Goal: Transaction & Acquisition: Purchase product/service

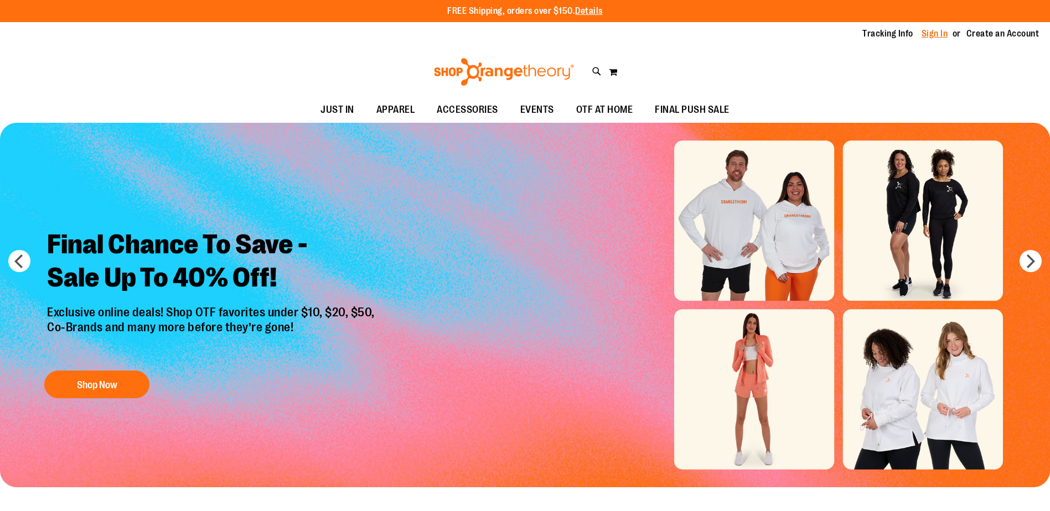
drag, startPoint x: 933, startPoint y: 34, endPoint x: 960, endPoint y: 58, distance: 35.3
click at [933, 33] on link "Sign In" at bounding box center [935, 34] width 27 height 12
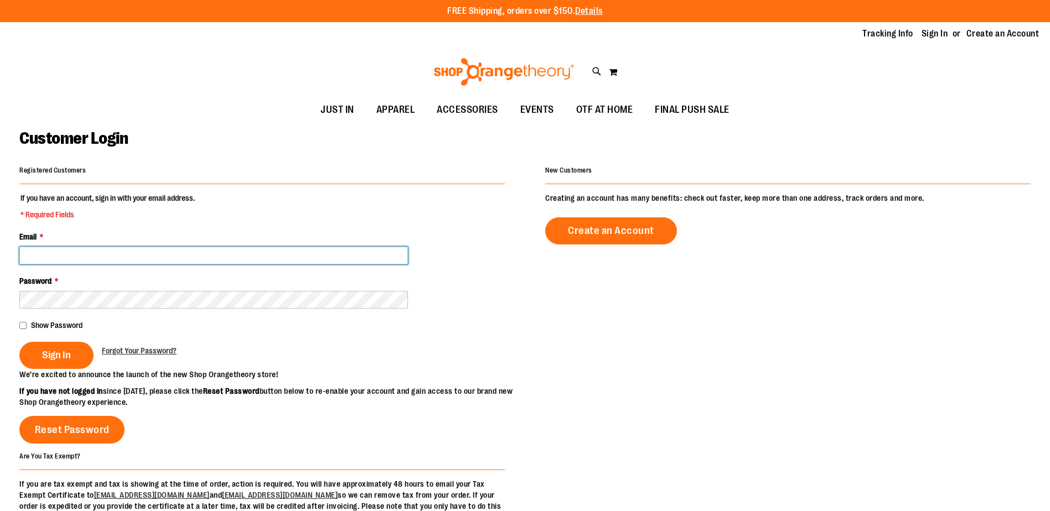
type input "**********"
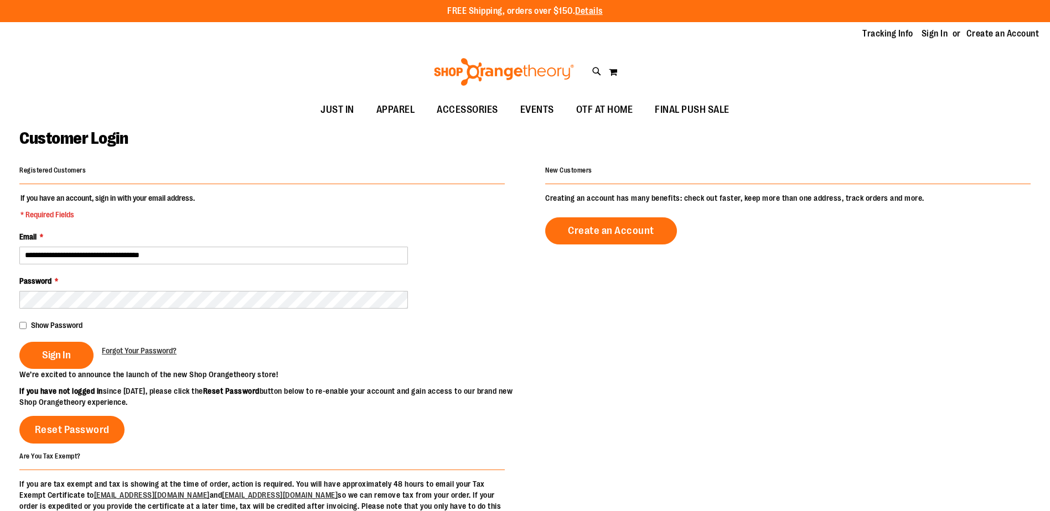
click at [24, 250] on input "**********" at bounding box center [213, 256] width 389 height 18
click at [61, 358] on span "Sign In" at bounding box center [56, 355] width 29 height 12
type input "**********"
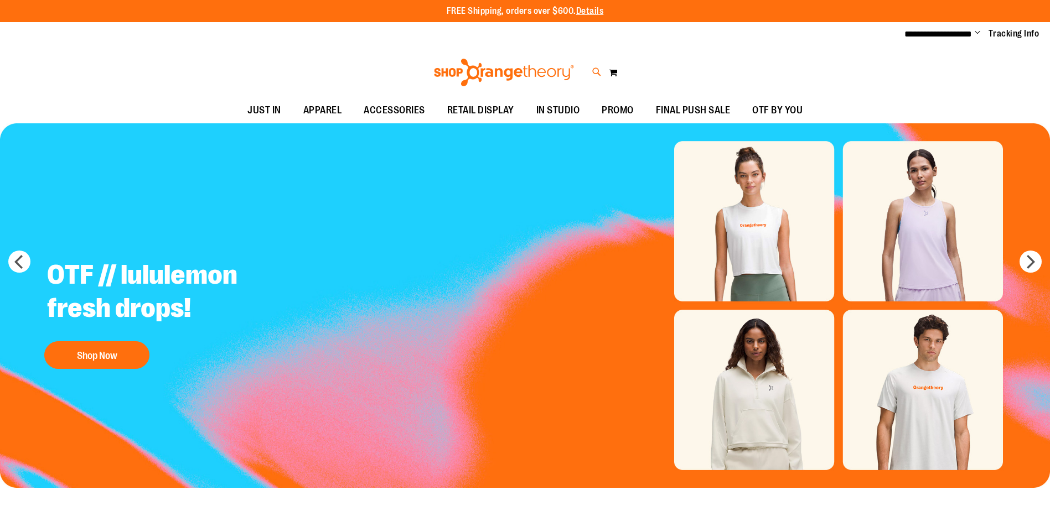
type input "**********"
click at [596, 70] on icon at bounding box center [596, 72] width 9 height 13
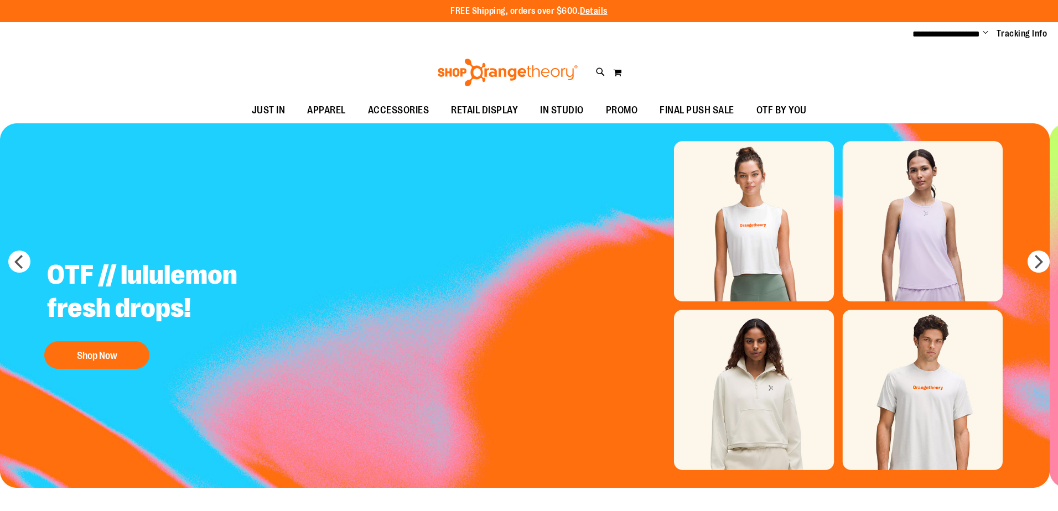
click at [196, 61] on div "**********" at bounding box center [530, 62] width 840 height 37
type input "**********"
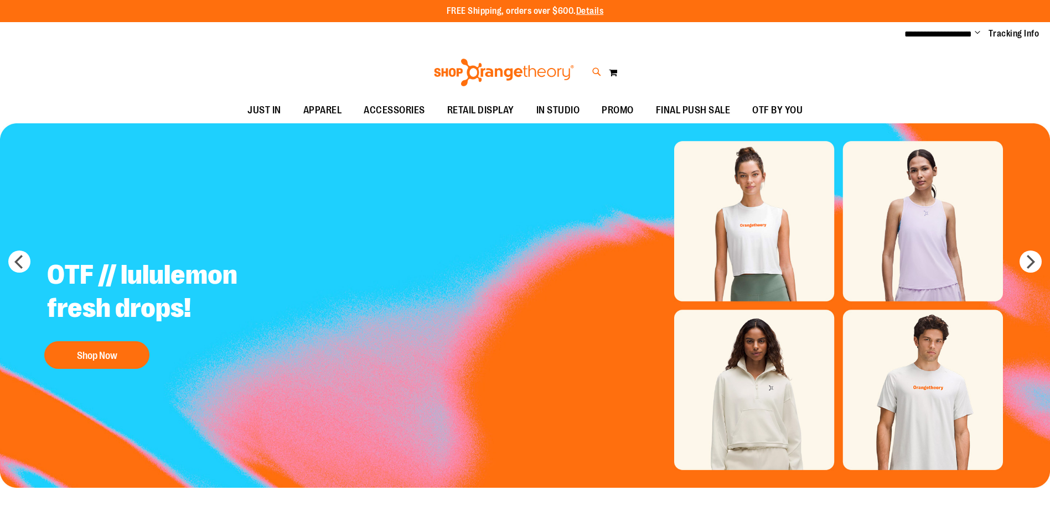
click at [592, 73] on icon at bounding box center [596, 72] width 9 height 13
type input "**********"
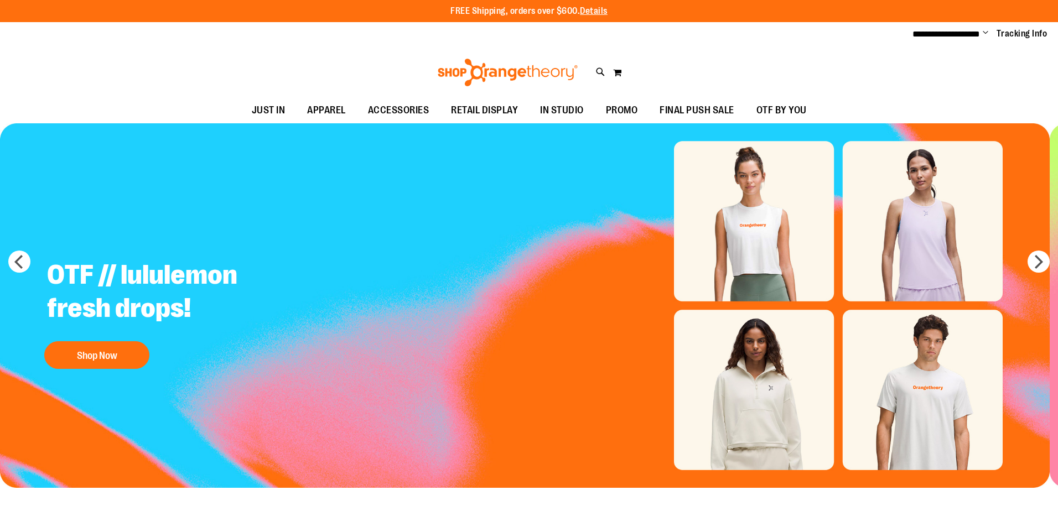
type input "**********"
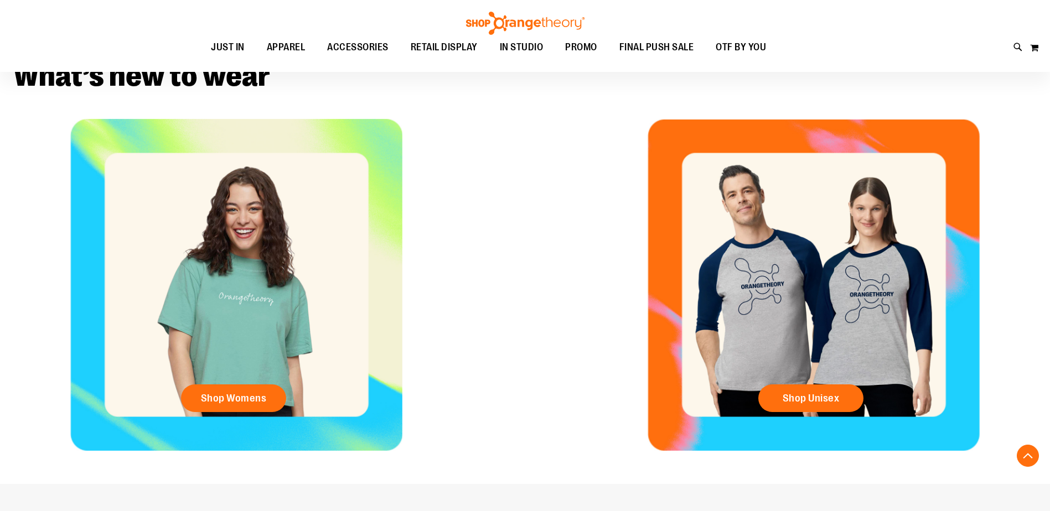
scroll to position [328, 0]
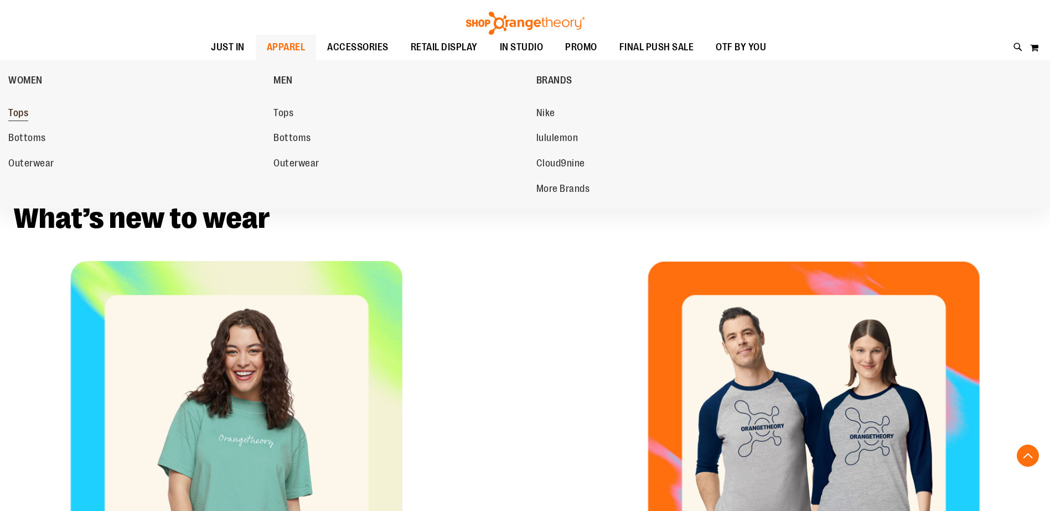
type input "**********"
click at [20, 115] on span "Tops" at bounding box center [18, 114] width 20 height 14
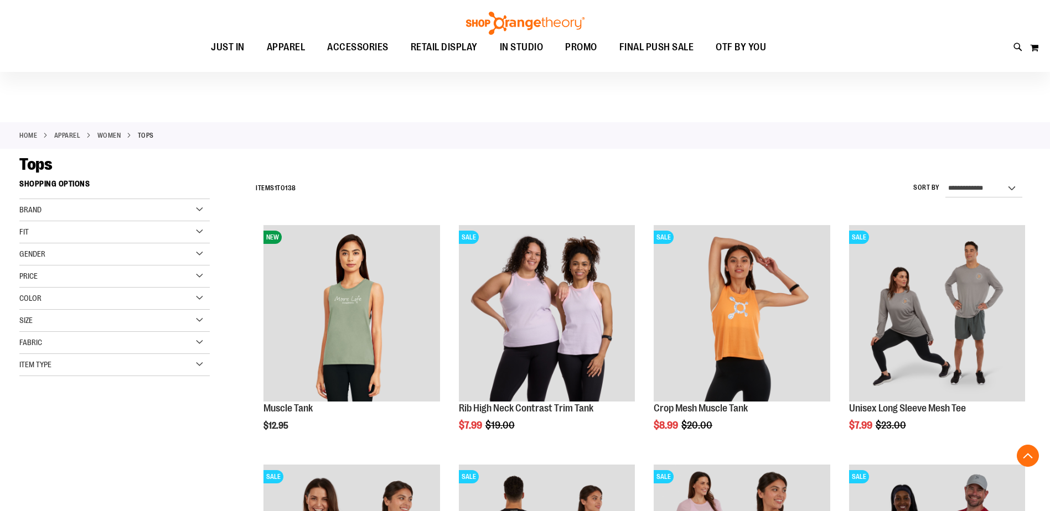
scroll to position [705, 0]
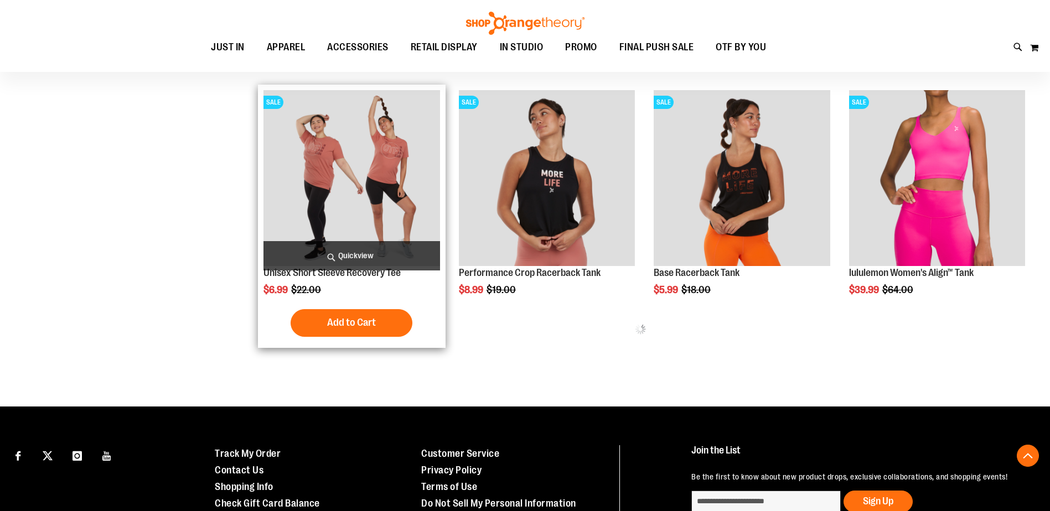
scroll to position [716, 0]
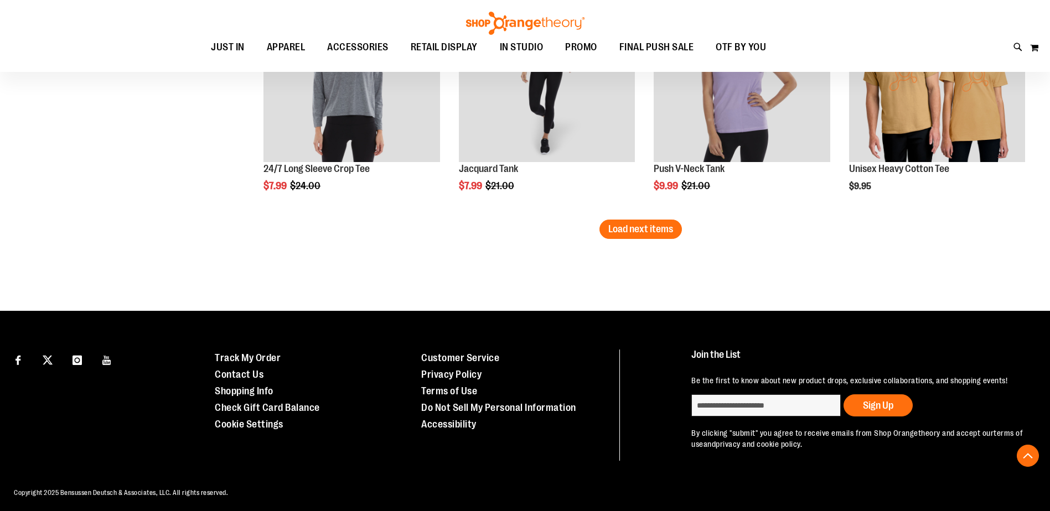
scroll to position [2160, 0]
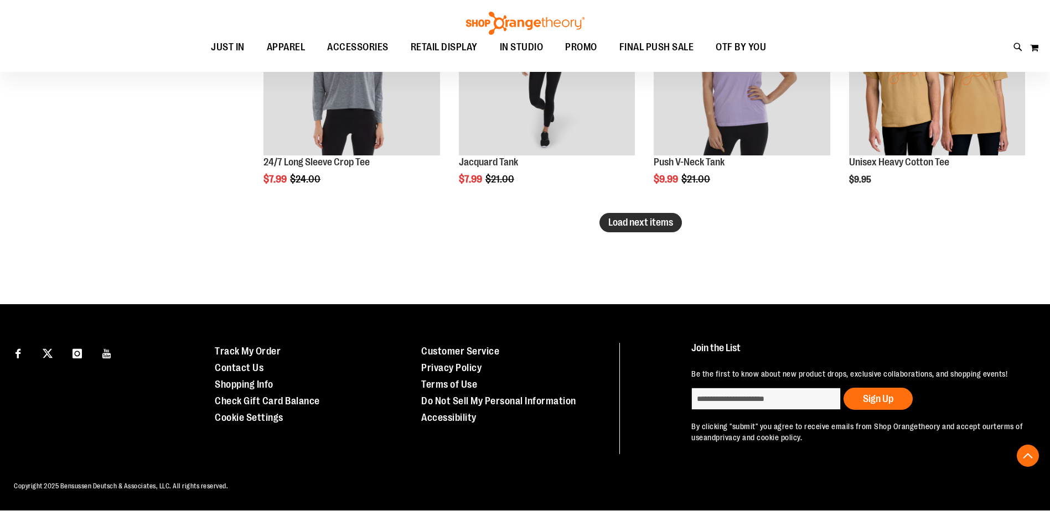
type input "**********"
click at [671, 226] on span "Load next items" at bounding box center [640, 222] width 65 height 11
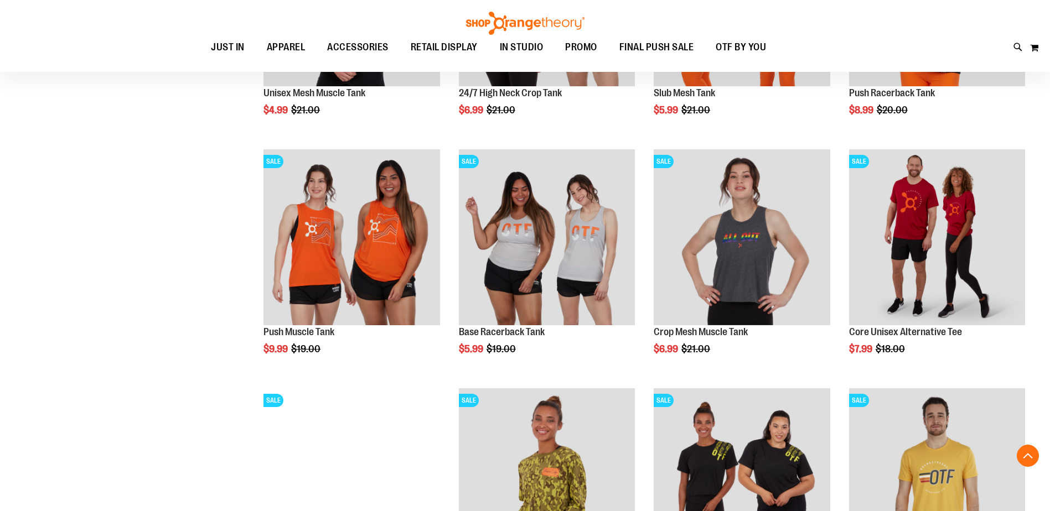
scroll to position [1272, 0]
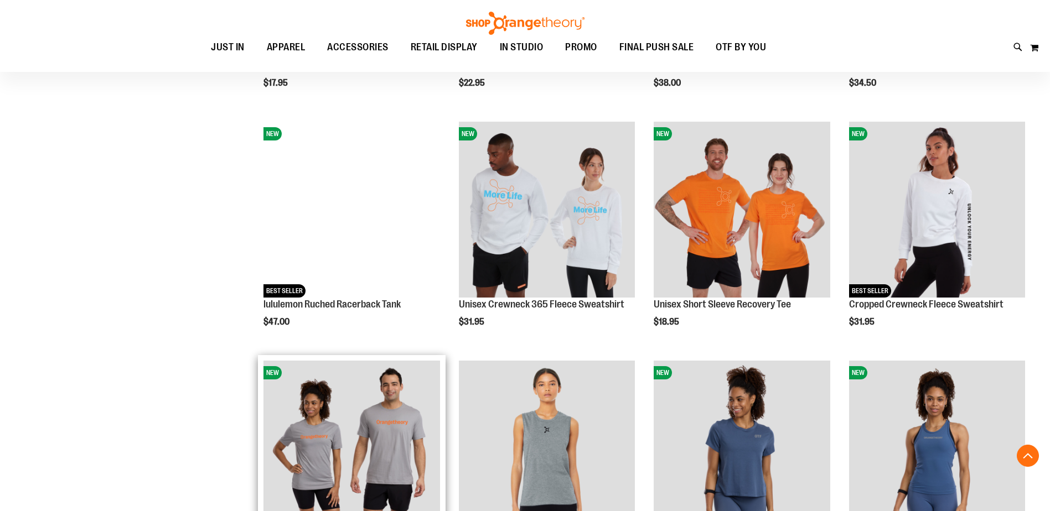
scroll to position [2489, 0]
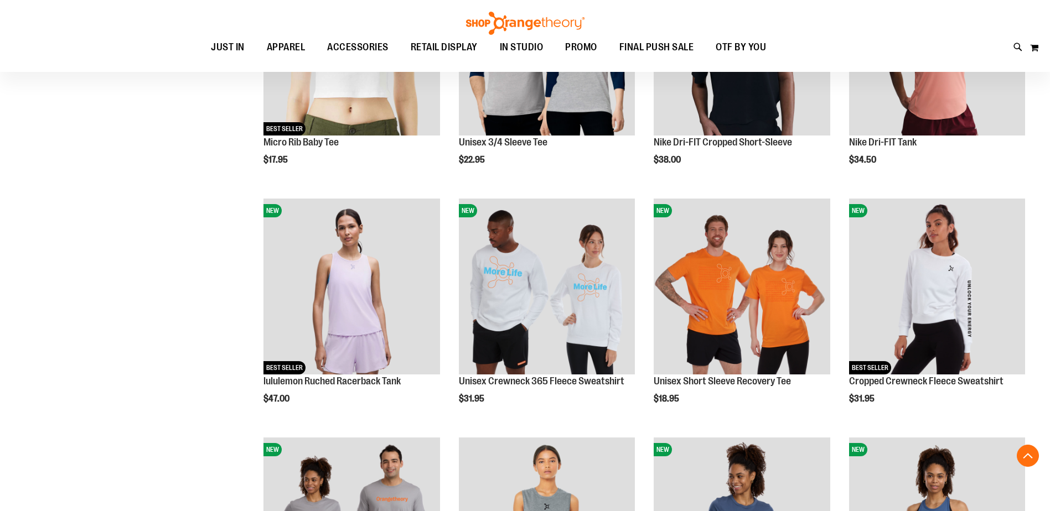
scroll to position [2877, 0]
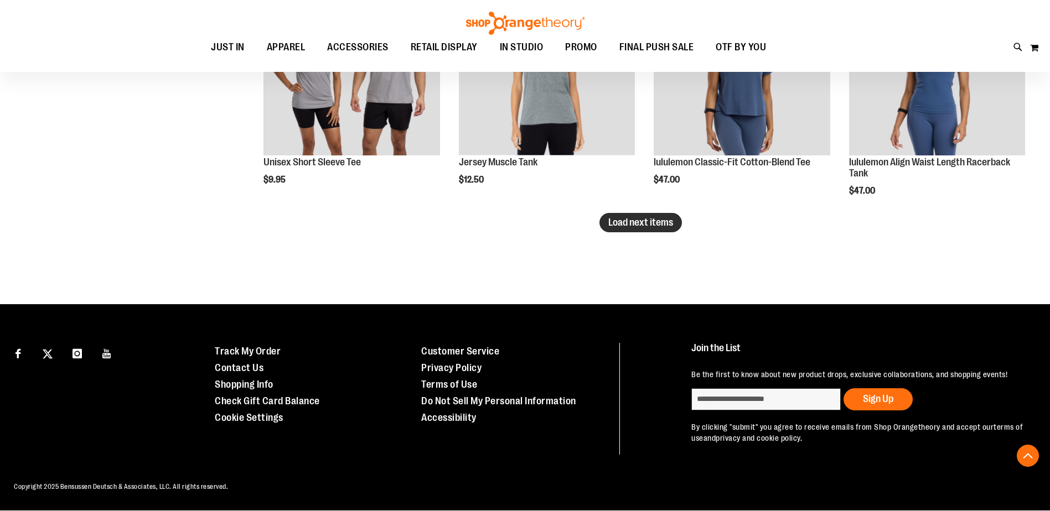
click at [641, 230] on button "Load next items" at bounding box center [640, 222] width 82 height 19
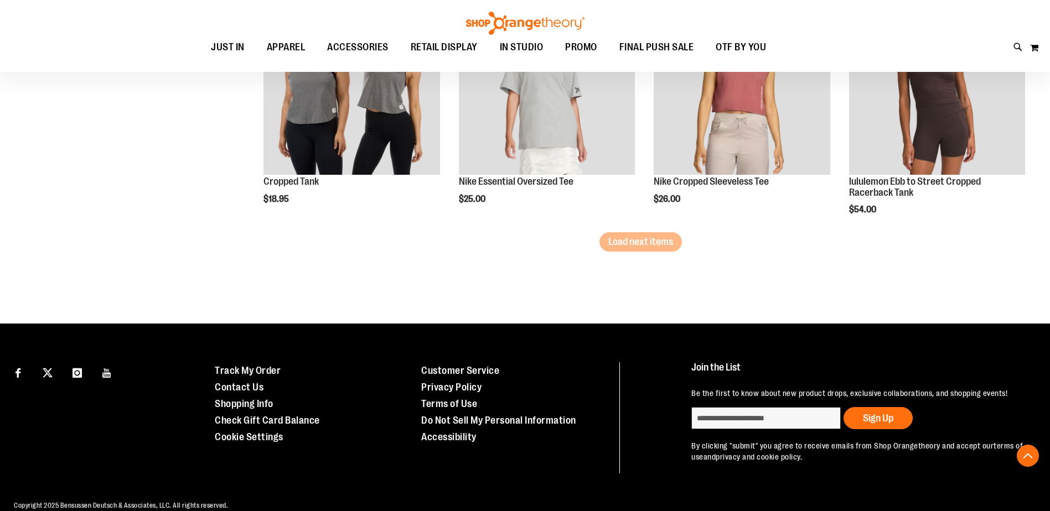
scroll to position [3594, 0]
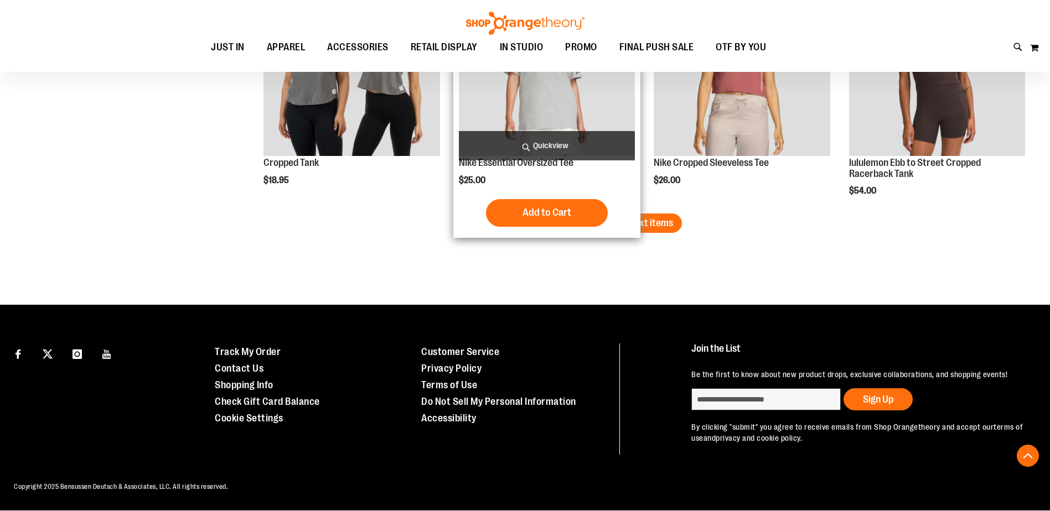
click at [650, 222] on span "Load next items" at bounding box center [640, 223] width 65 height 11
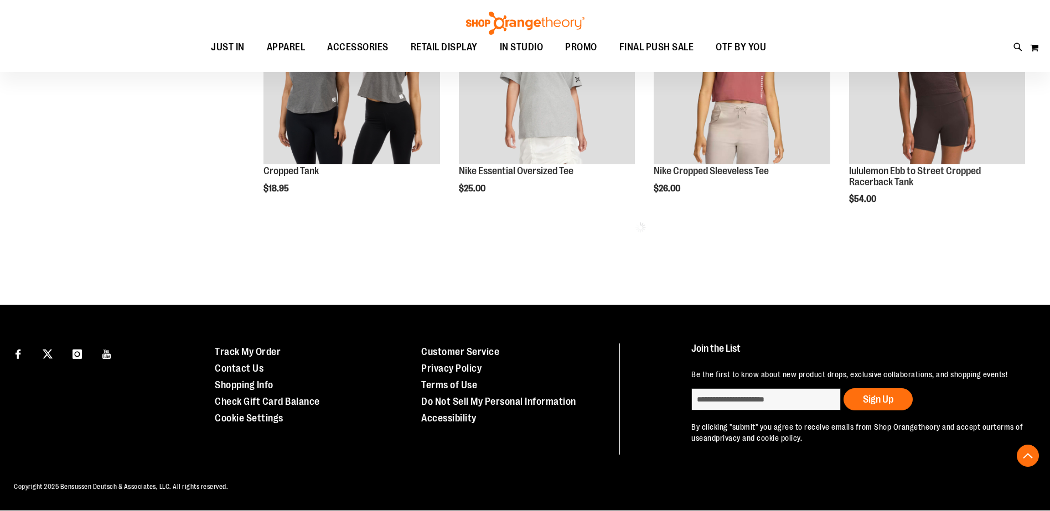
scroll to position [3586, 0]
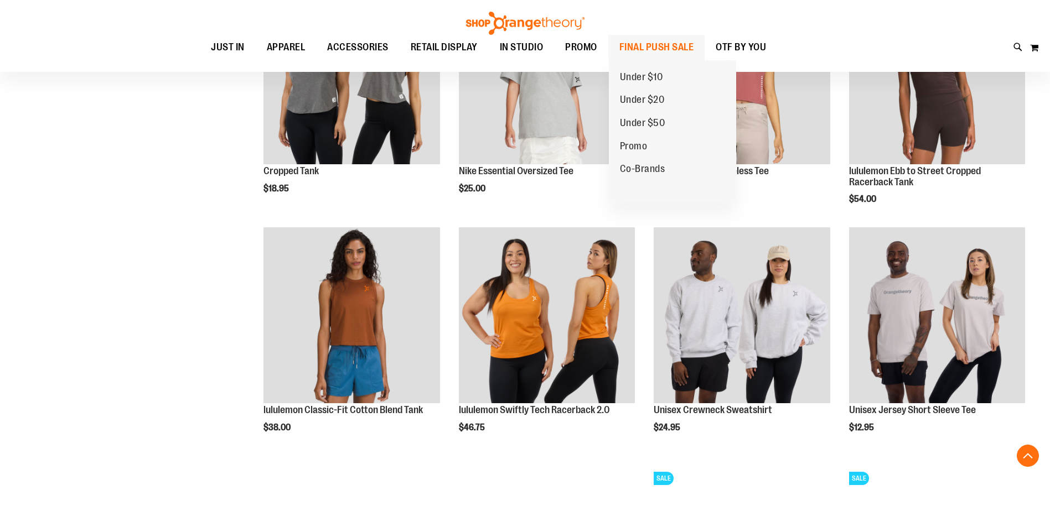
click at [675, 51] on span "FINAL PUSH SALE" at bounding box center [656, 47] width 75 height 25
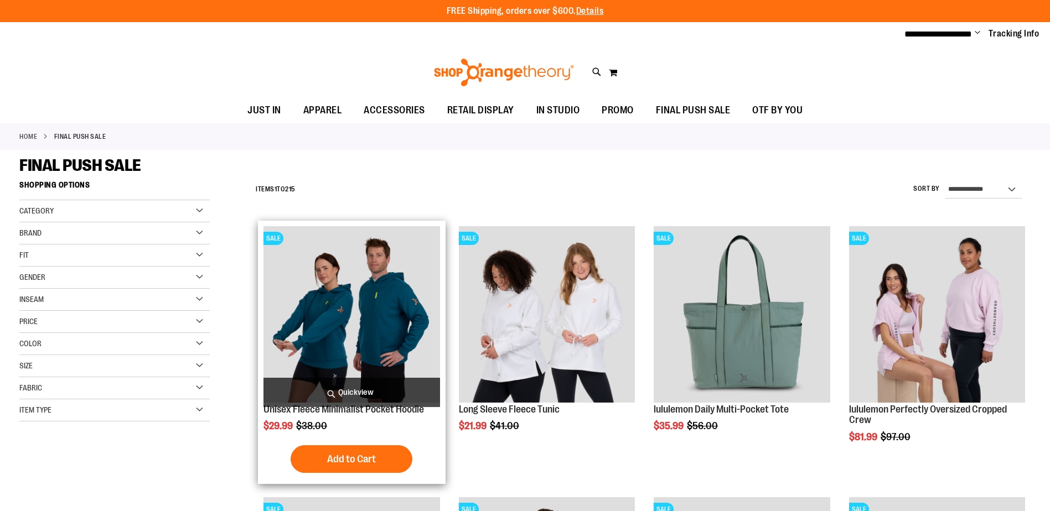
scroll to position [800, 0]
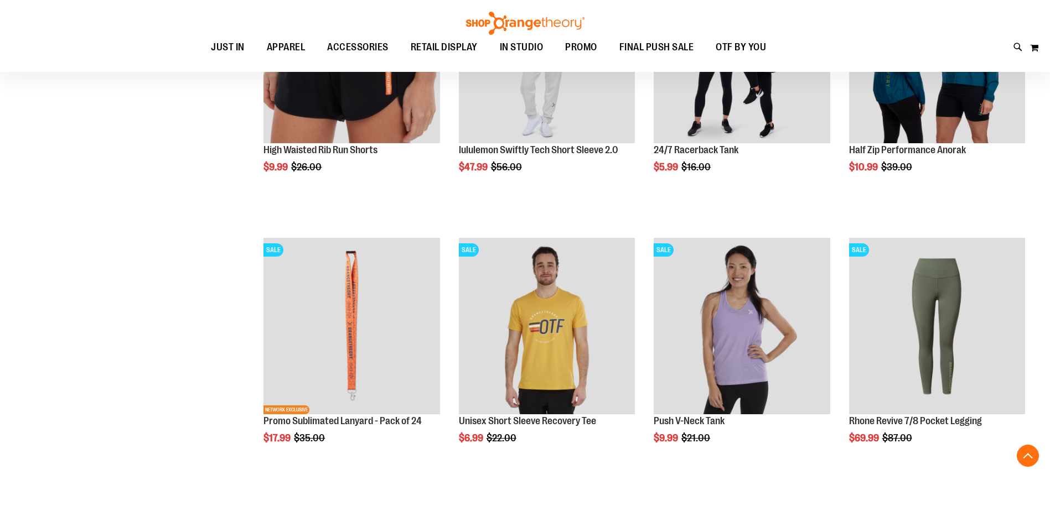
scroll to position [1298, 0]
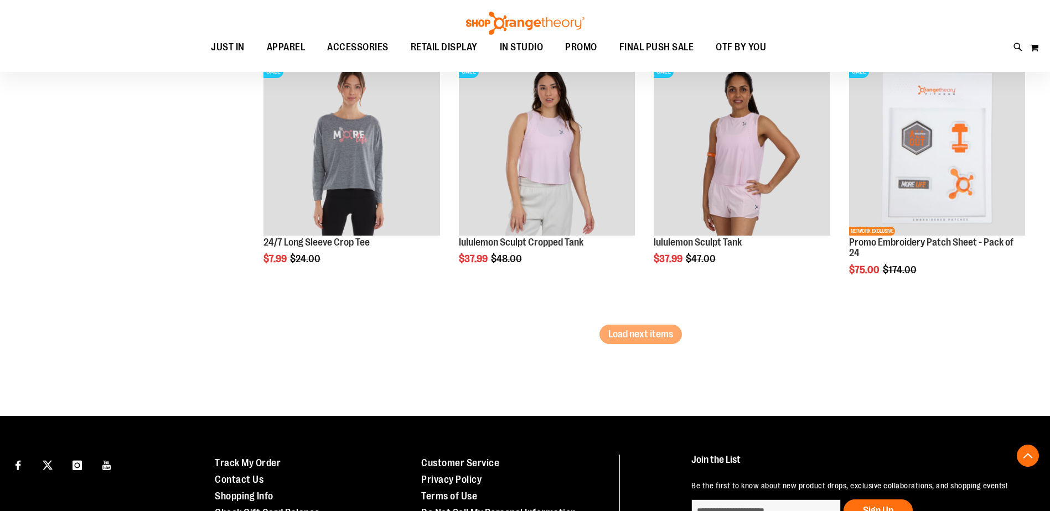
scroll to position [2349, 0]
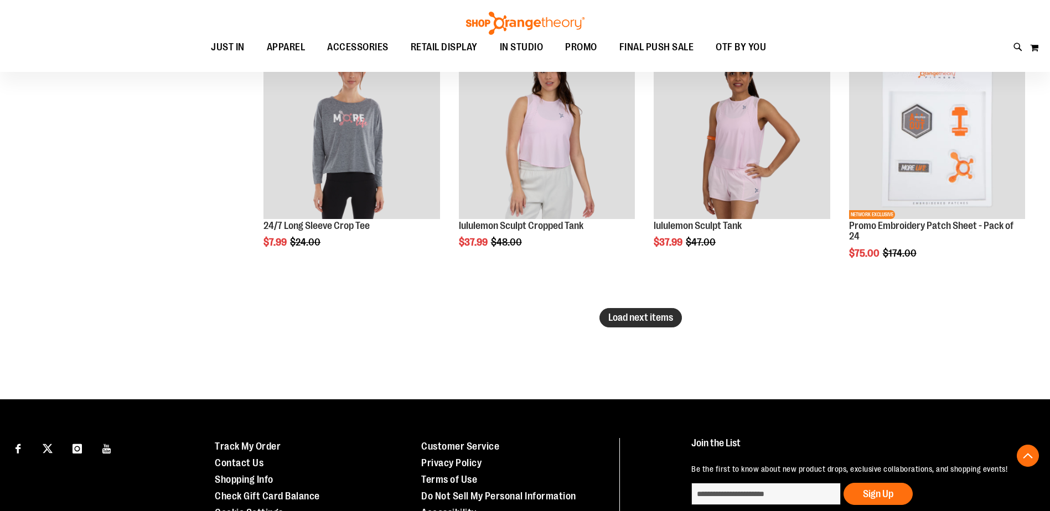
type input "**********"
click at [624, 312] on span "Load next items" at bounding box center [640, 317] width 65 height 11
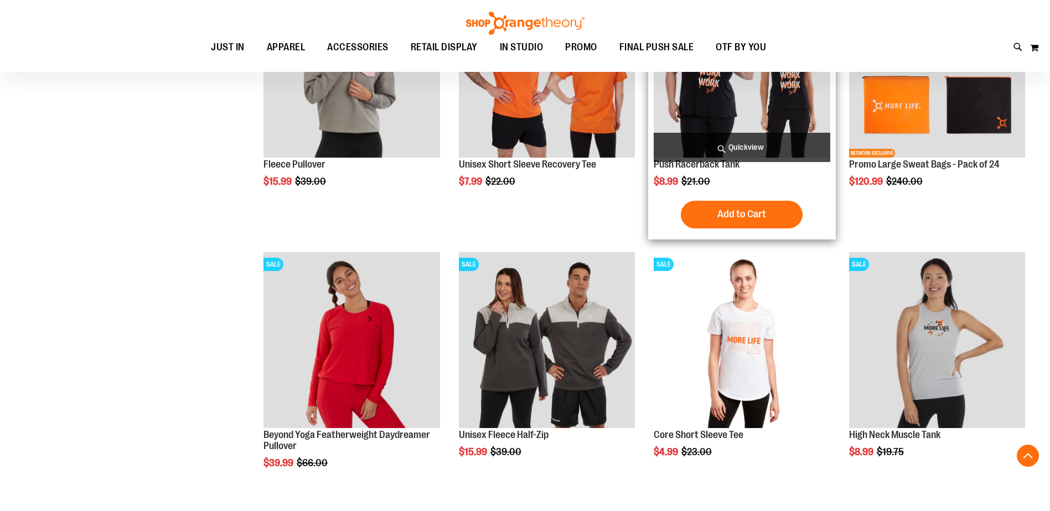
scroll to position [3014, 0]
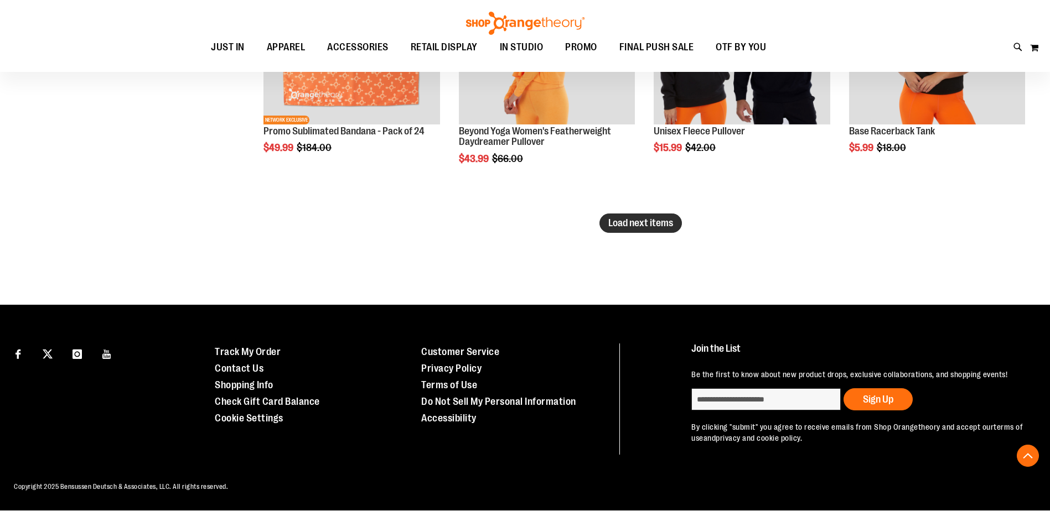
click at [628, 227] on span "Load next items" at bounding box center [640, 223] width 65 height 11
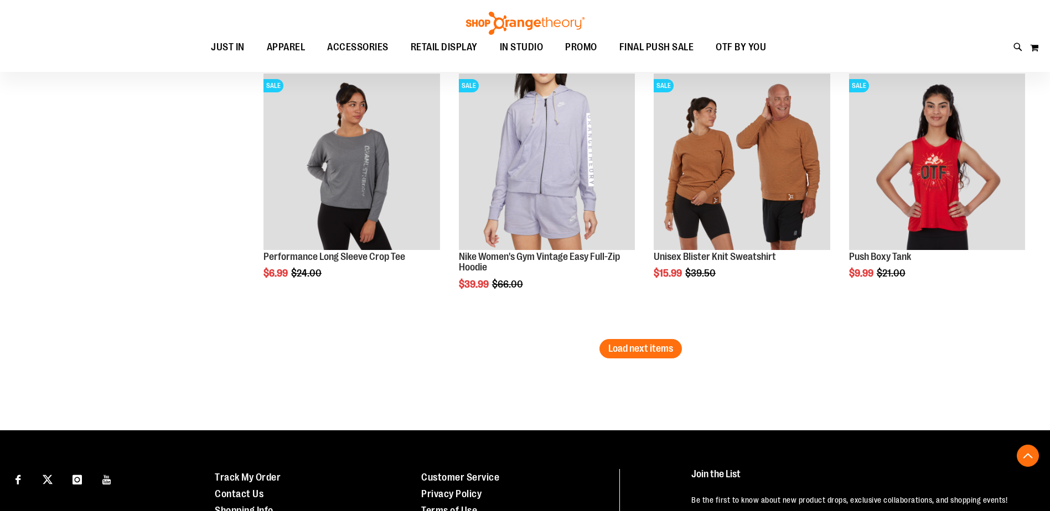
scroll to position [3848, 0]
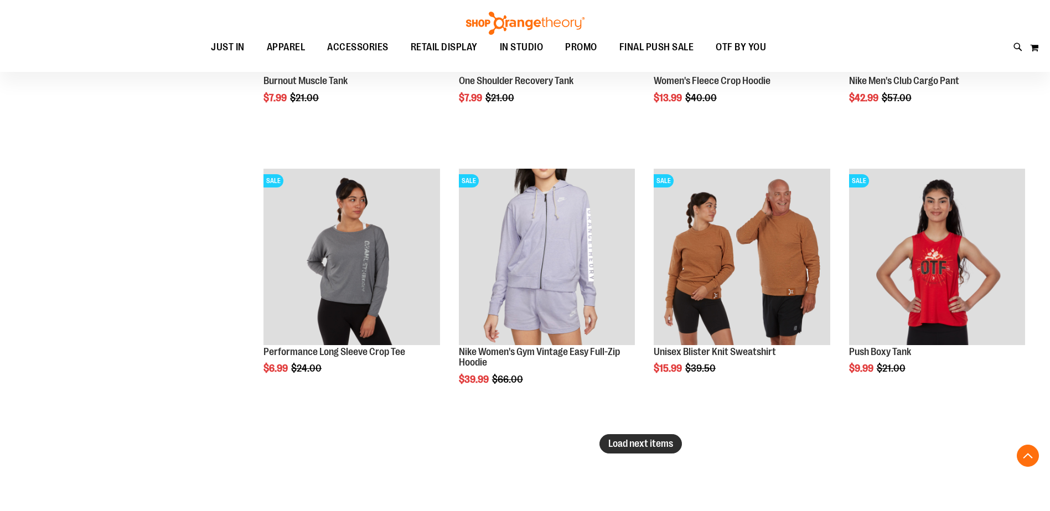
click at [603, 447] on button "Load next items" at bounding box center [640, 443] width 82 height 19
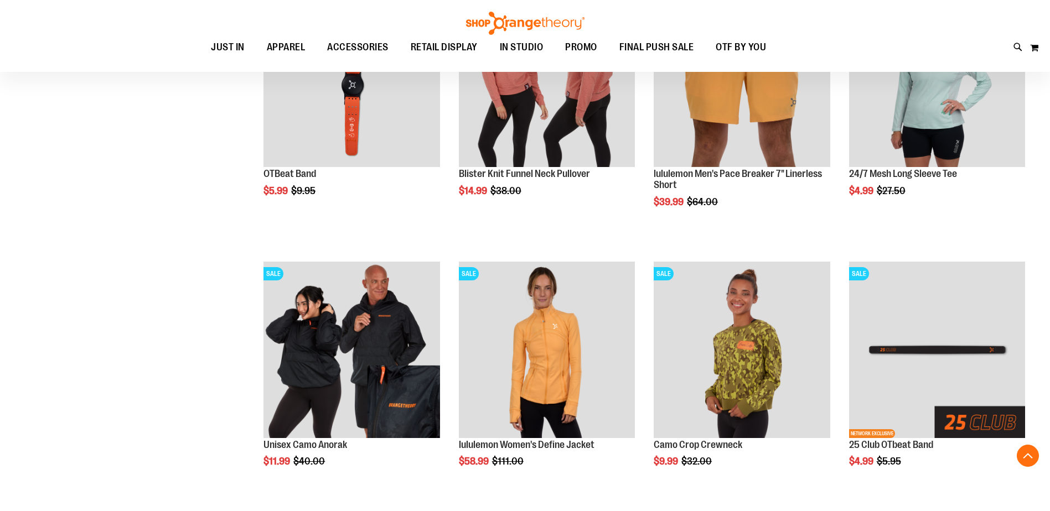
scroll to position [4734, 0]
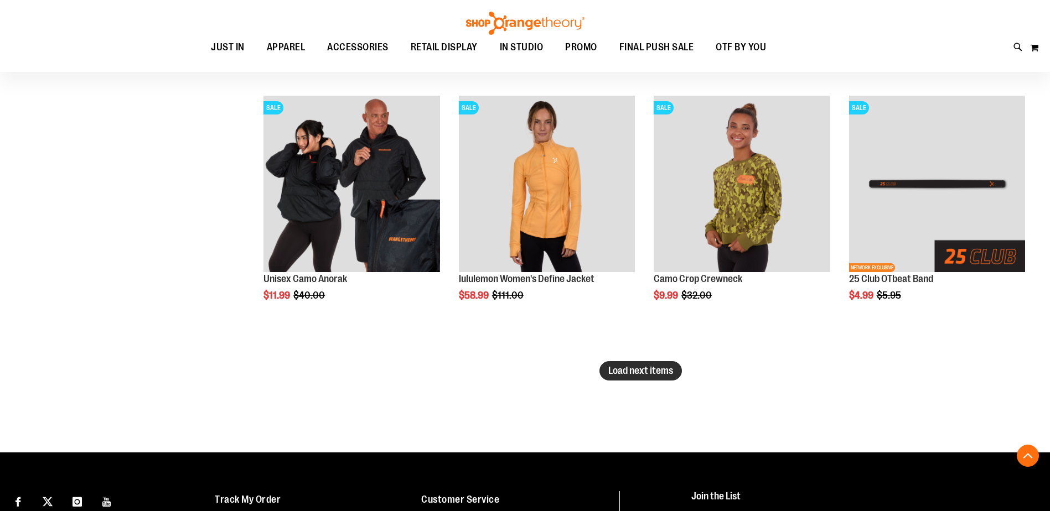
click at [638, 373] on span "Load next items" at bounding box center [640, 370] width 65 height 11
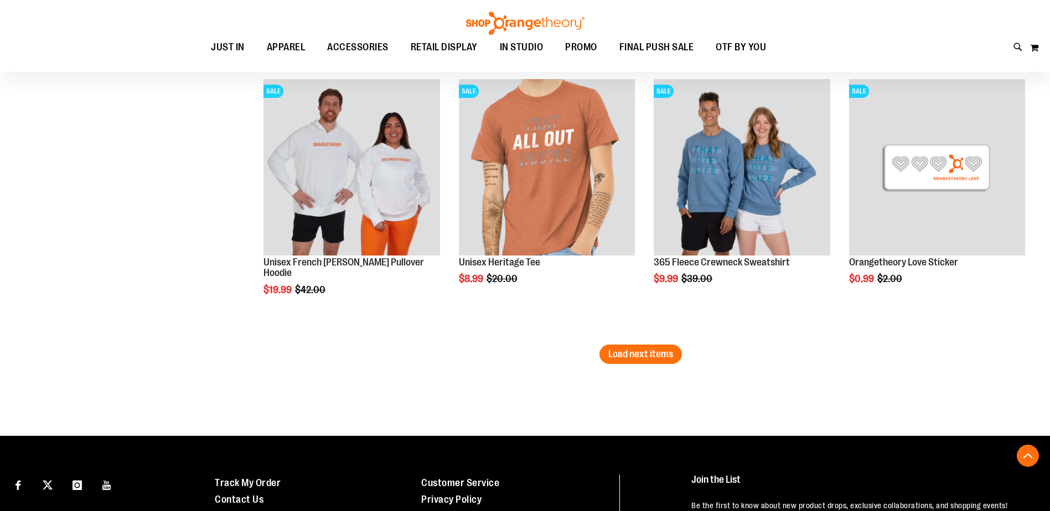
scroll to position [5564, 0]
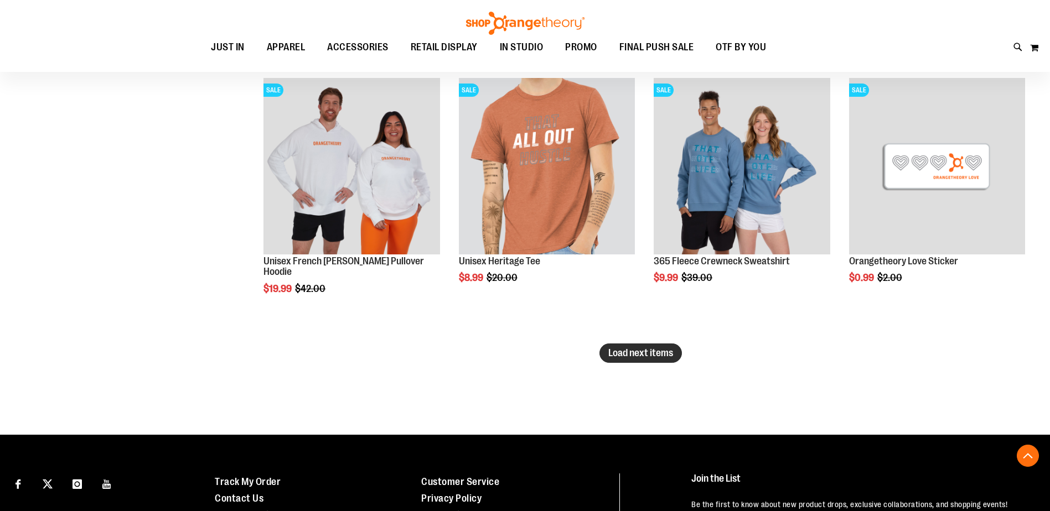
click at [638, 355] on span "Load next items" at bounding box center [640, 353] width 65 height 11
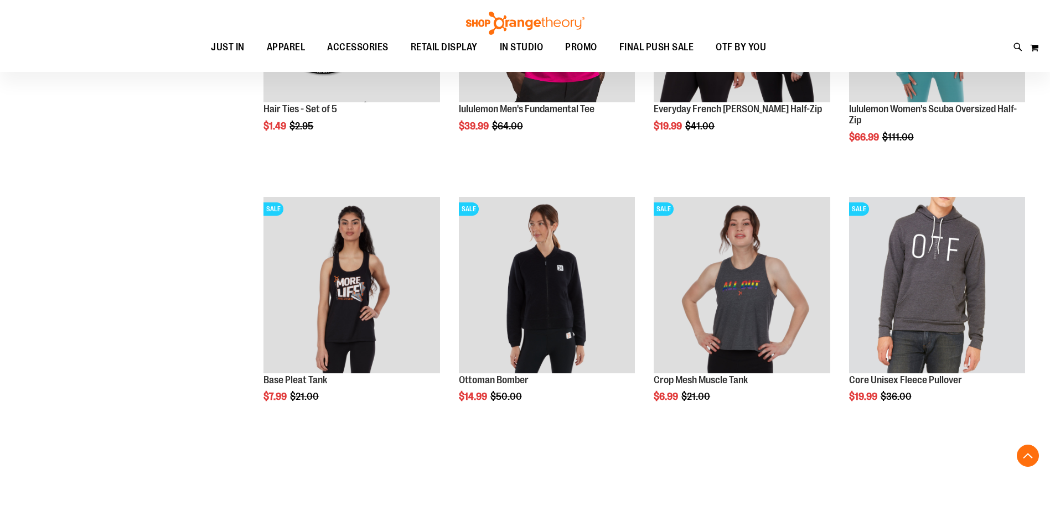
scroll to position [6283, 0]
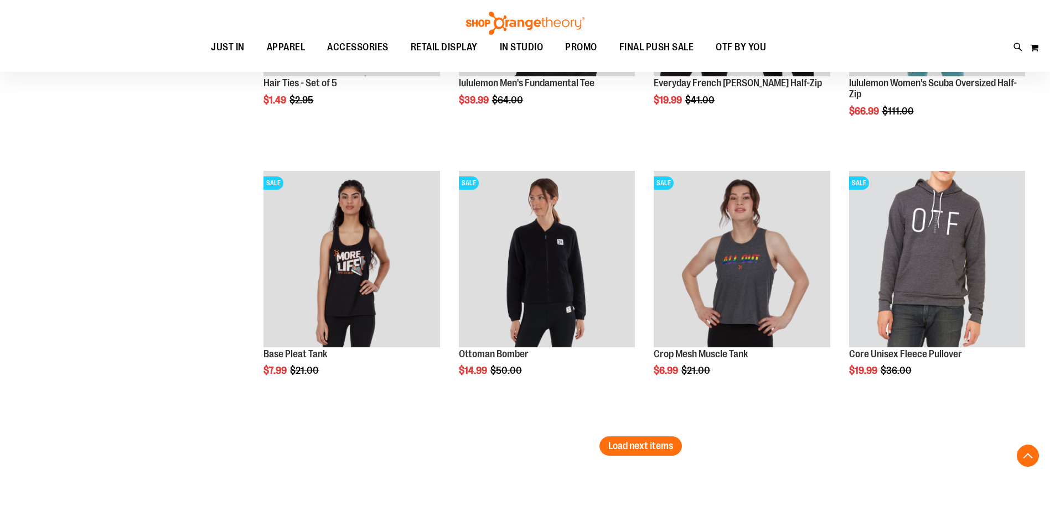
drag, startPoint x: 639, startPoint y: 451, endPoint x: 624, endPoint y: 450, distance: 15.0
click at [639, 451] on span "Load next items" at bounding box center [640, 446] width 65 height 11
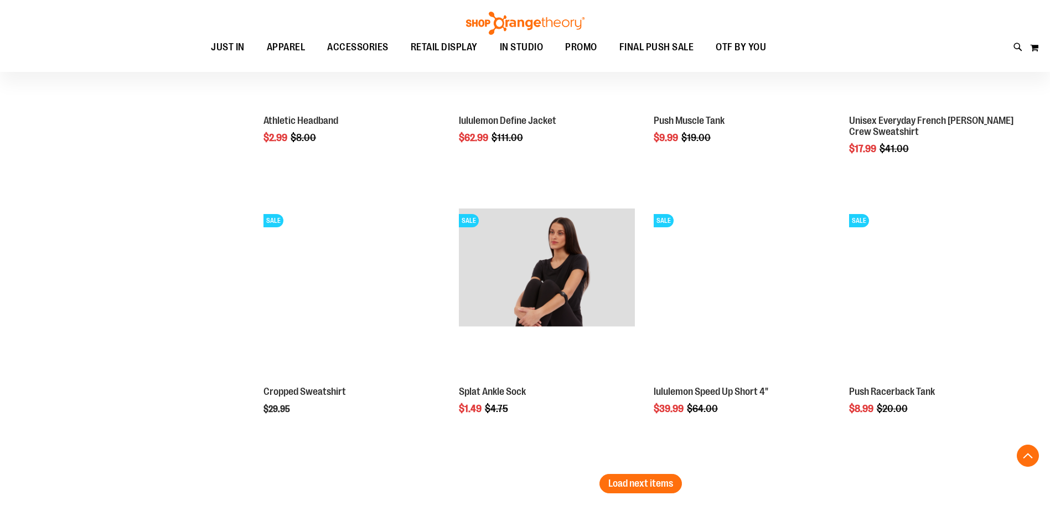
scroll to position [7224, 0]
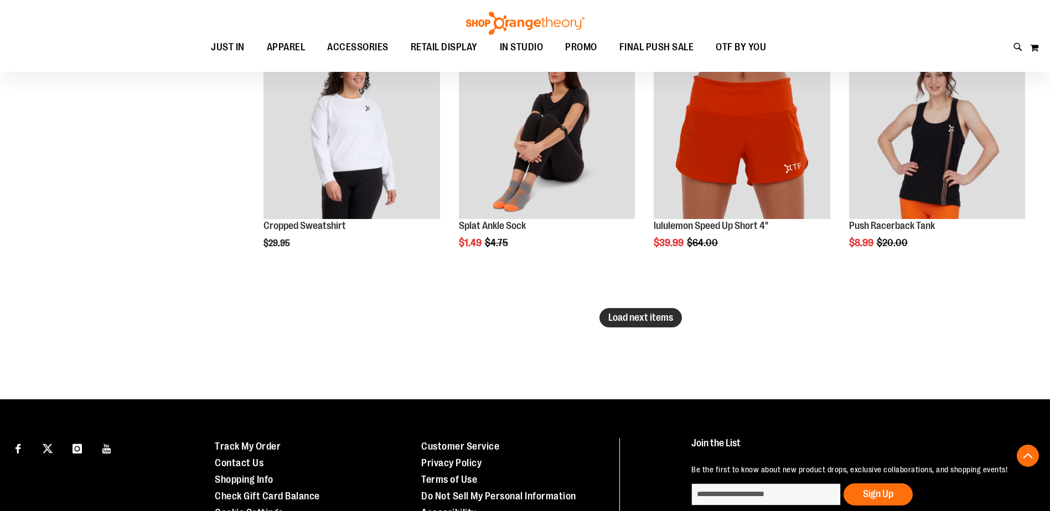
click at [627, 319] on span "Load next items" at bounding box center [640, 317] width 65 height 11
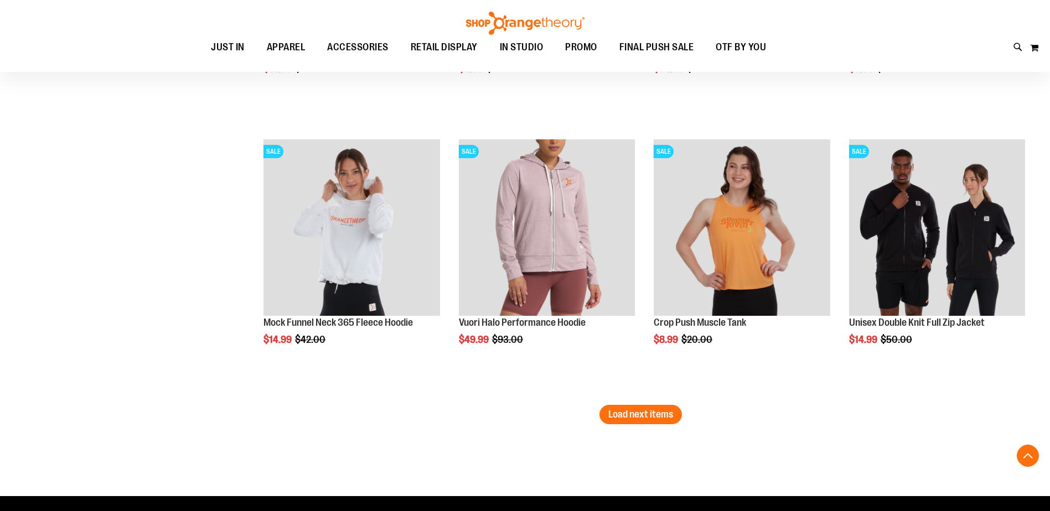
scroll to position [7944, 0]
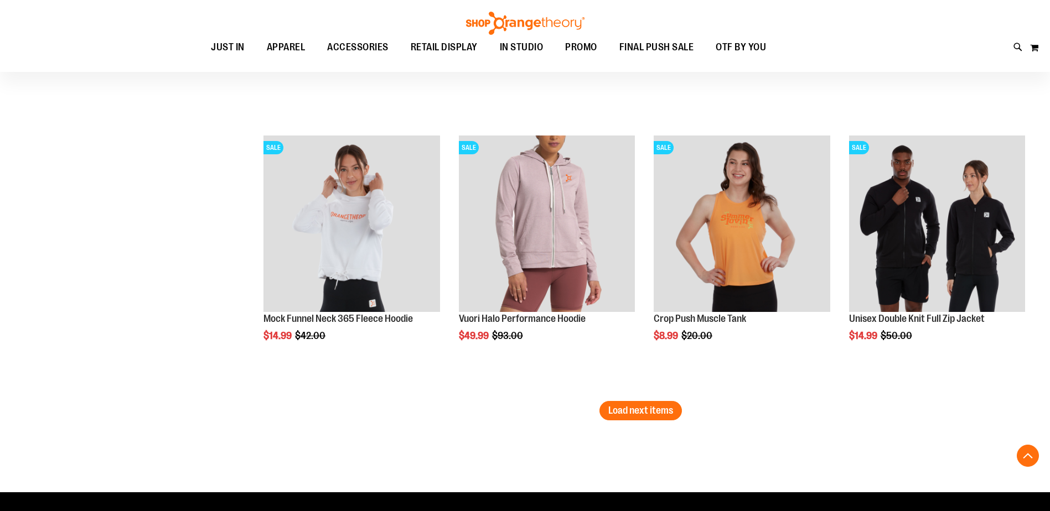
drag, startPoint x: 633, startPoint y: 410, endPoint x: 523, endPoint y: 377, distance: 114.9
click at [633, 410] on span "Load next items" at bounding box center [640, 410] width 65 height 11
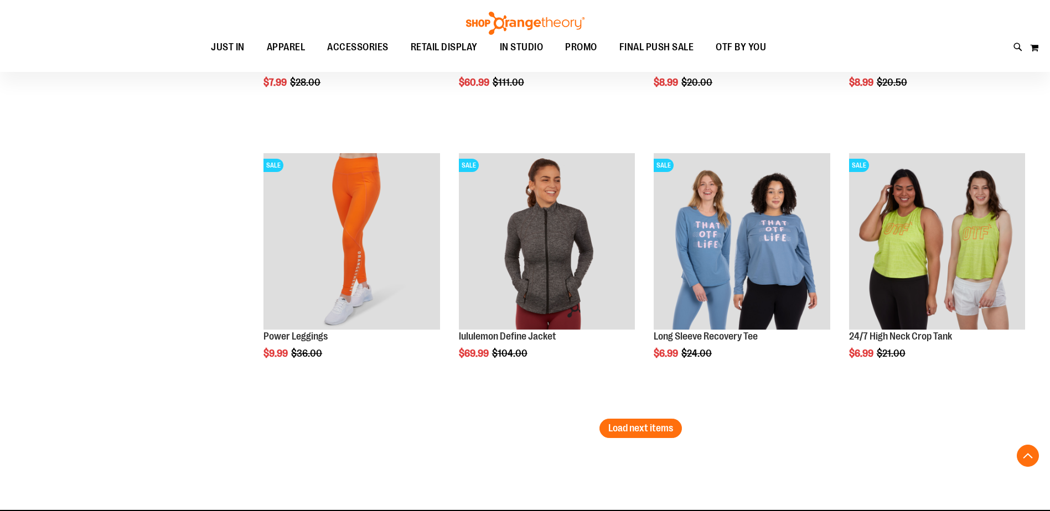
scroll to position [8940, 0]
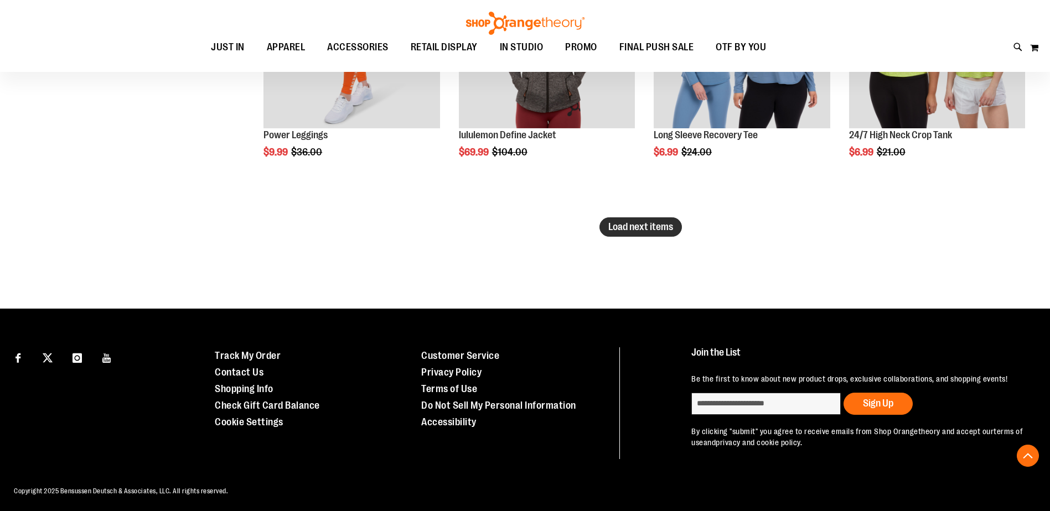
click at [646, 224] on span "Load next items" at bounding box center [640, 226] width 65 height 11
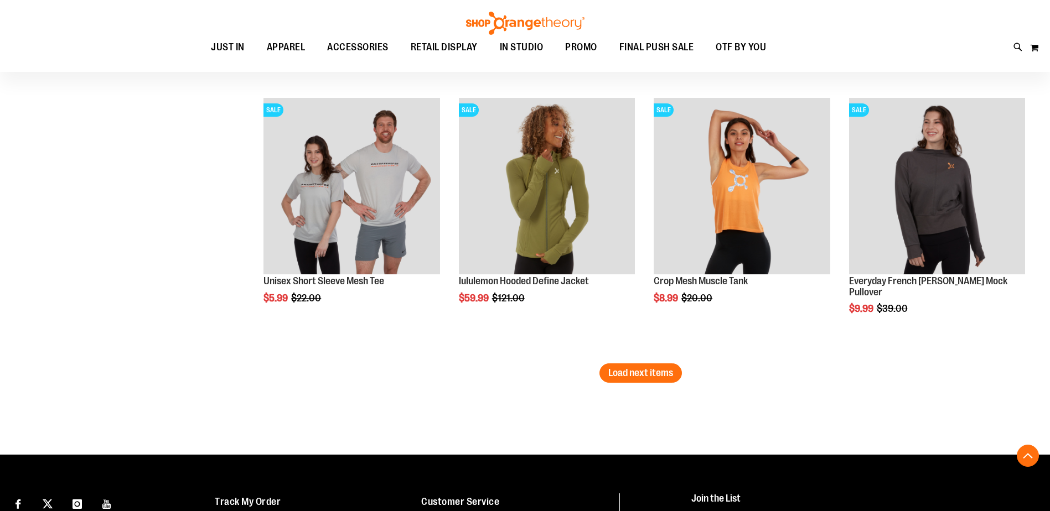
scroll to position [9535, 0]
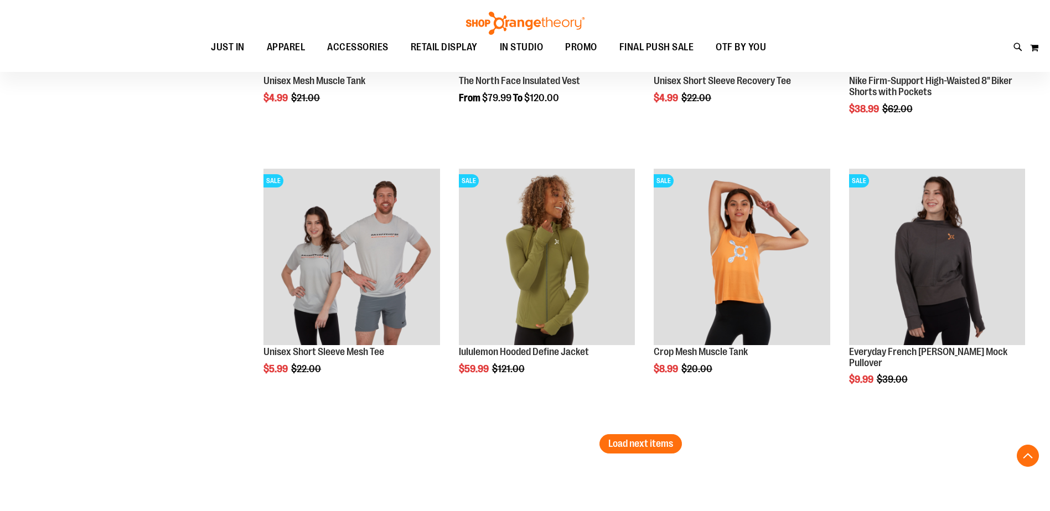
click at [641, 447] on span "Load next items" at bounding box center [640, 443] width 65 height 11
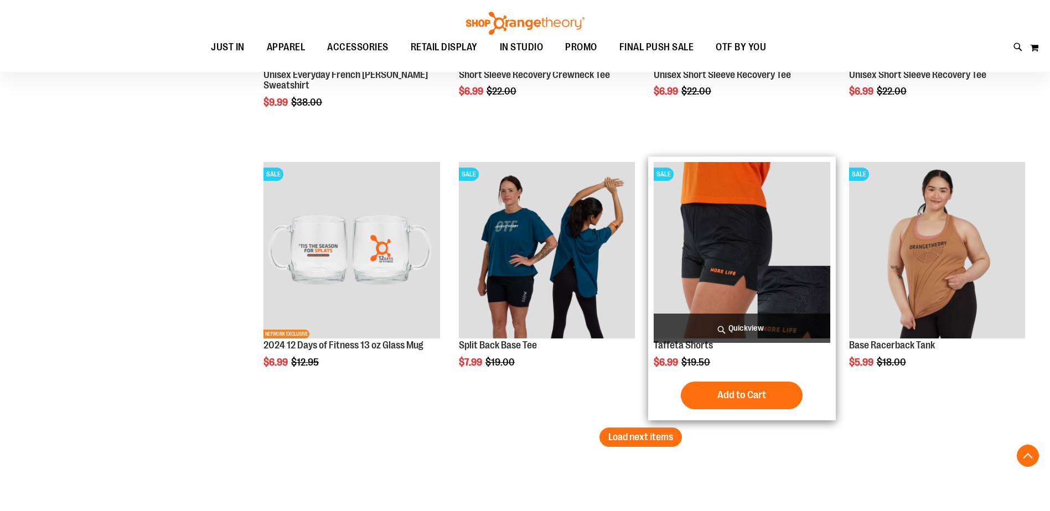
scroll to position [10403, 0]
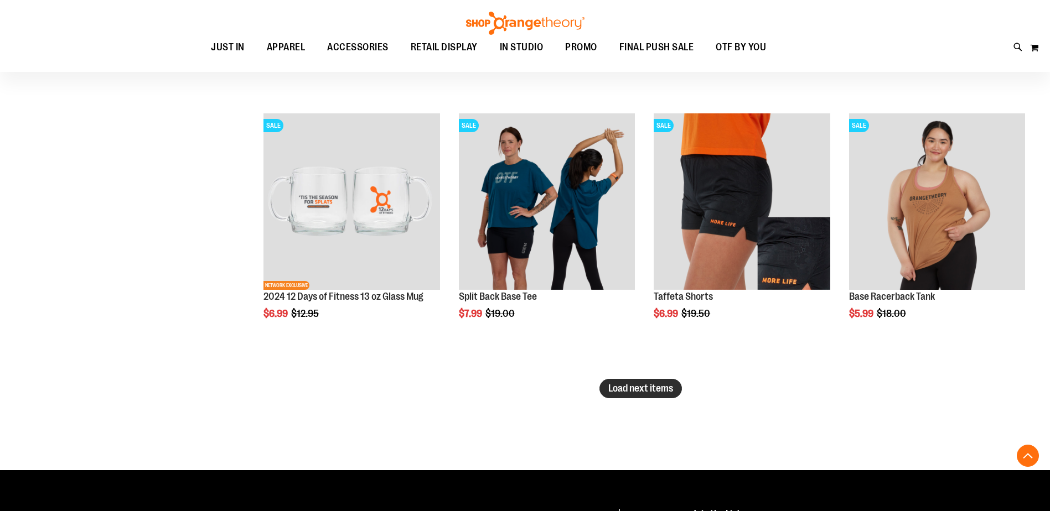
click at [616, 397] on button "Load next items" at bounding box center [640, 388] width 82 height 19
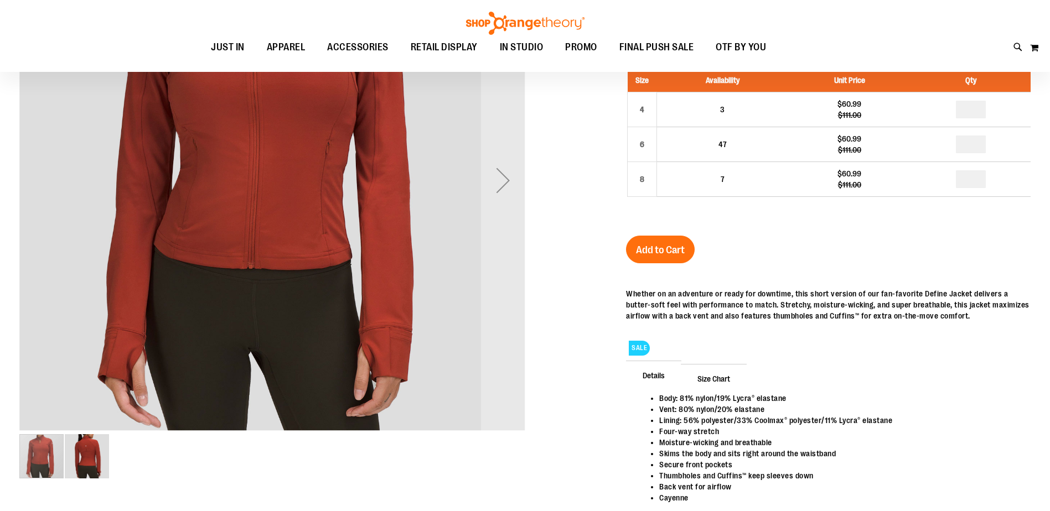
scroll to position [111, 0]
click at [499, 168] on div "Next" at bounding box center [503, 180] width 44 height 44
type input "**********"
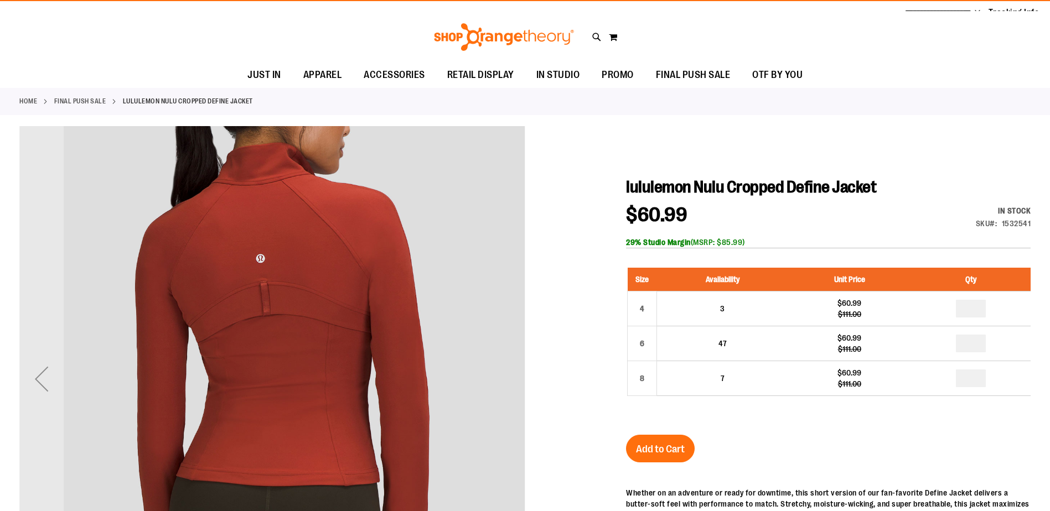
scroll to position [0, 0]
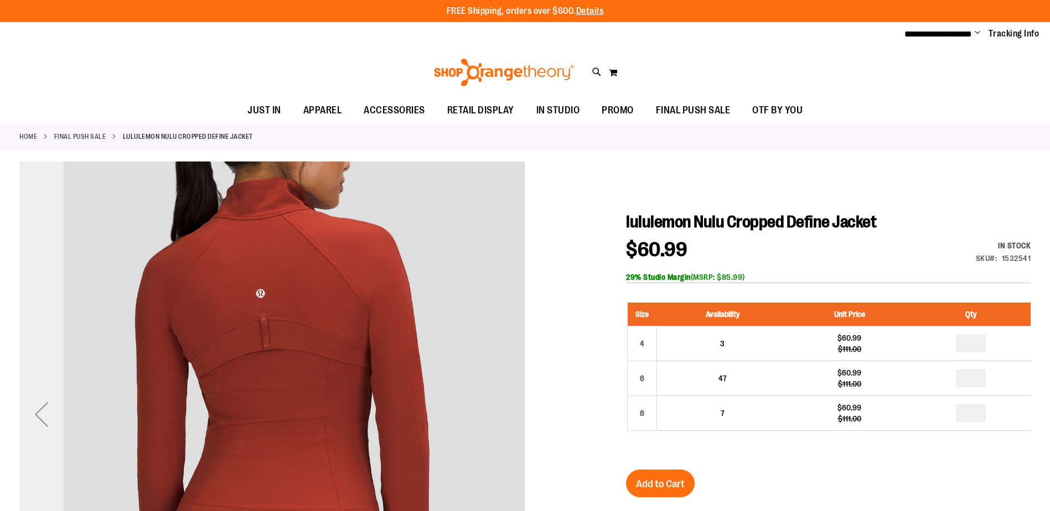
click at [50, 418] on div "Previous" at bounding box center [41, 414] width 44 height 44
